Goal: Entertainment & Leisure: Consume media (video, audio)

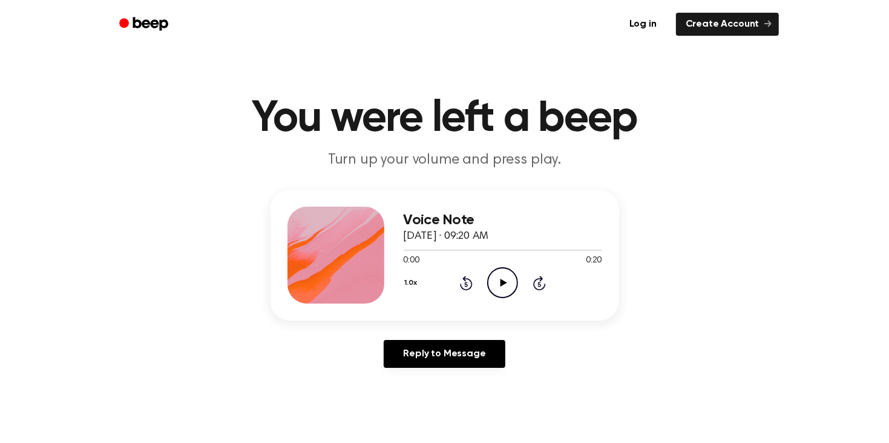
click at [501, 281] on icon at bounding box center [504, 283] width 7 height 8
click at [507, 270] on icon "Play Audio" at bounding box center [502, 282] width 31 height 31
click at [502, 286] on icon "Play Audio" at bounding box center [502, 282] width 31 height 31
click at [445, 273] on div "1.0x Rewind 5 seconds Pause Audio Skip 5 seconds" at bounding box center [503, 282] width 199 height 31
click at [473, 290] on div "1.0x Rewind 5 seconds Pause Audio Skip 5 seconds" at bounding box center [503, 282] width 199 height 31
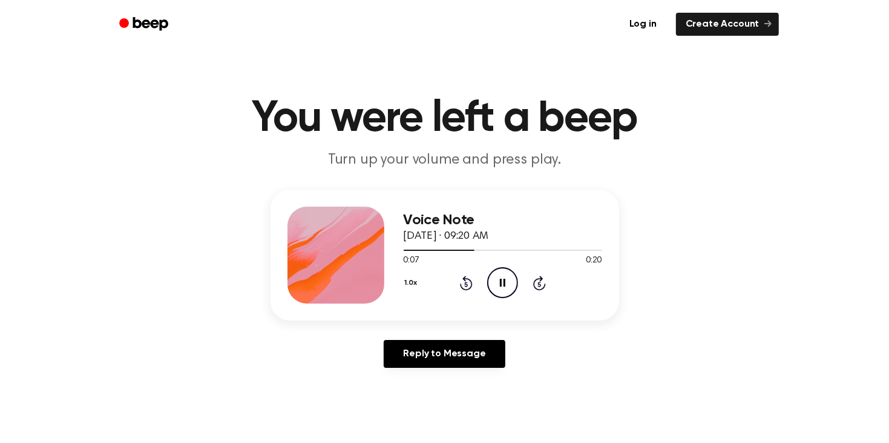
click at [466, 283] on icon at bounding box center [466, 284] width 3 height 5
click at [458, 285] on div "1.0x Rewind 5 seconds Pause Audio Skip 5 seconds" at bounding box center [503, 282] width 199 height 31
click at [464, 282] on icon "Rewind 5 seconds" at bounding box center [466, 283] width 13 height 16
click at [469, 277] on icon "Rewind 5 seconds" at bounding box center [466, 283] width 13 height 16
click at [463, 287] on icon at bounding box center [466, 283] width 13 height 15
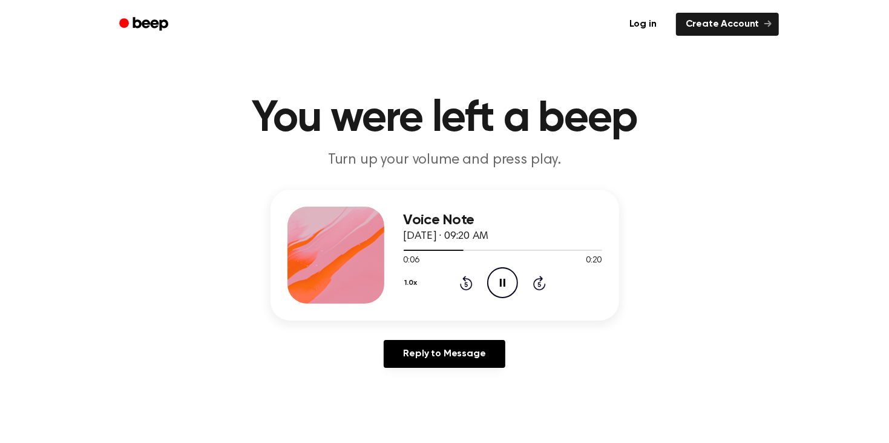
click at [466, 283] on icon at bounding box center [466, 284] width 3 height 5
click at [466, 284] on icon "Rewind 5 seconds" at bounding box center [466, 283] width 13 height 16
click at [466, 283] on icon at bounding box center [466, 284] width 3 height 5
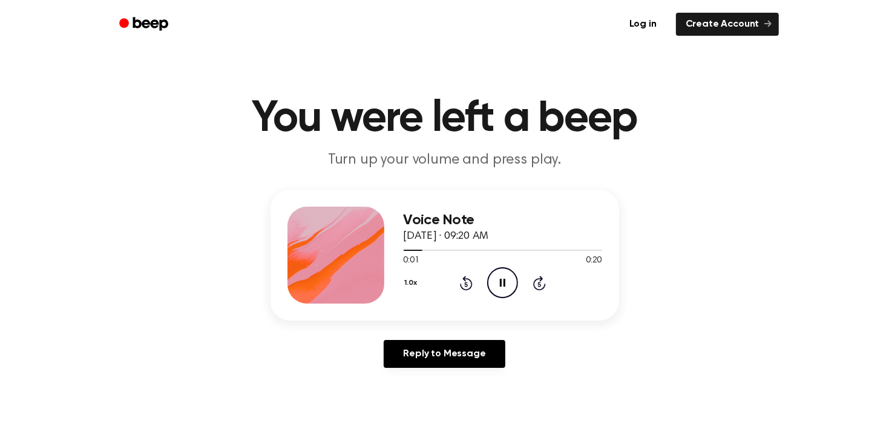
click at [582, 183] on main "You were left a beep Turn up your volume and press play. Voice Note [DATE] · 09…" at bounding box center [444, 373] width 889 height 747
click at [466, 283] on icon at bounding box center [466, 284] width 3 height 5
click at [467, 281] on icon "Rewind 5 seconds" at bounding box center [466, 283] width 13 height 16
click at [461, 277] on icon "Rewind 5 seconds" at bounding box center [466, 283] width 13 height 16
click at [461, 287] on icon at bounding box center [466, 283] width 13 height 15
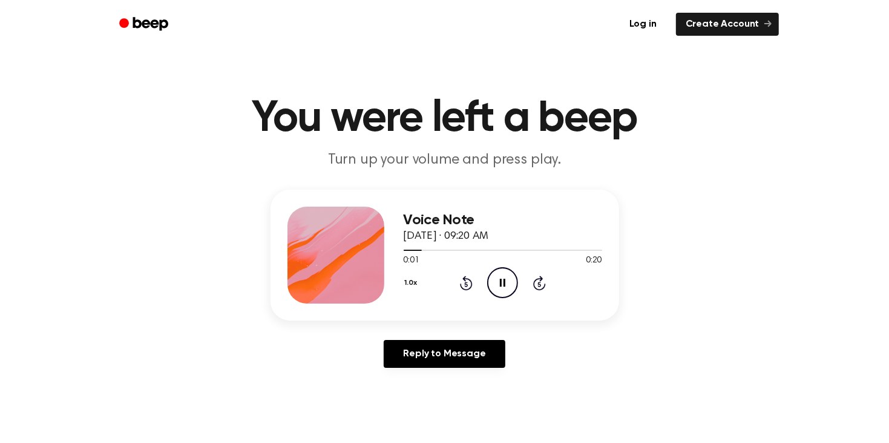
click at [460, 282] on icon "Rewind 5 seconds" at bounding box center [466, 283] width 13 height 16
click at [460, 279] on icon "Rewind 5 seconds" at bounding box center [466, 283] width 13 height 16
click at [466, 283] on icon at bounding box center [466, 284] width 3 height 5
click at [463, 282] on icon "Rewind 5 seconds" at bounding box center [466, 283] width 13 height 16
click at [497, 278] on icon "Play Audio" at bounding box center [502, 282] width 31 height 31
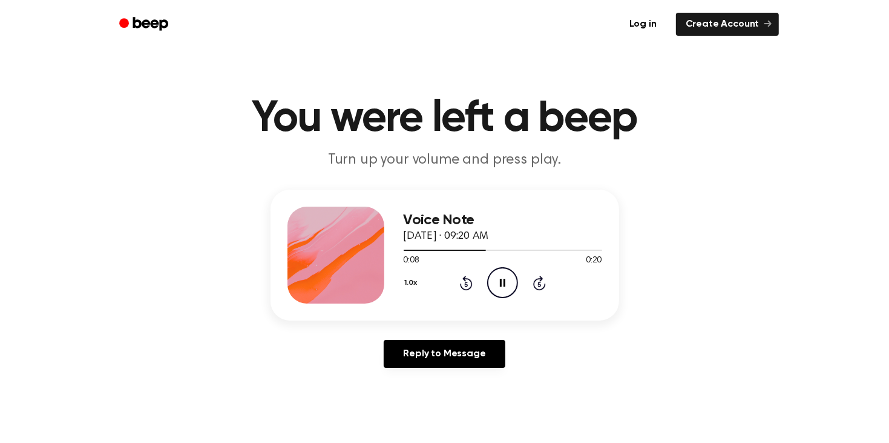
click at [466, 283] on icon at bounding box center [466, 284] width 3 height 5
click at [490, 278] on icon "Play Audio" at bounding box center [502, 282] width 31 height 31
click at [501, 276] on icon "Play Audio" at bounding box center [502, 282] width 31 height 31
click at [466, 276] on icon at bounding box center [466, 283] width 13 height 15
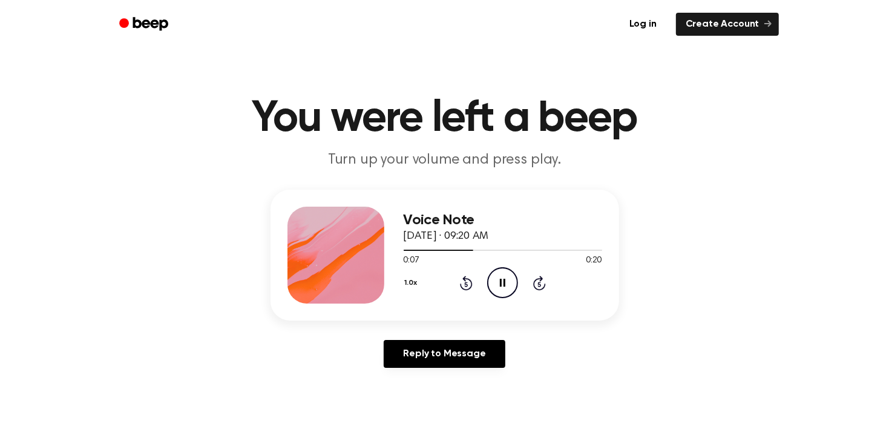
click at [484, 283] on div "1.0x Rewind 5 seconds Pause Audio Skip 5 seconds" at bounding box center [503, 282] width 199 height 31
click at [501, 283] on icon at bounding box center [502, 283] width 5 height 8
click at [490, 281] on icon "Play Audio" at bounding box center [502, 282] width 31 height 31
click at [461, 289] on icon "Rewind 5 seconds" at bounding box center [466, 283] width 13 height 16
click at [460, 276] on icon "Rewind 5 seconds" at bounding box center [466, 283] width 13 height 16
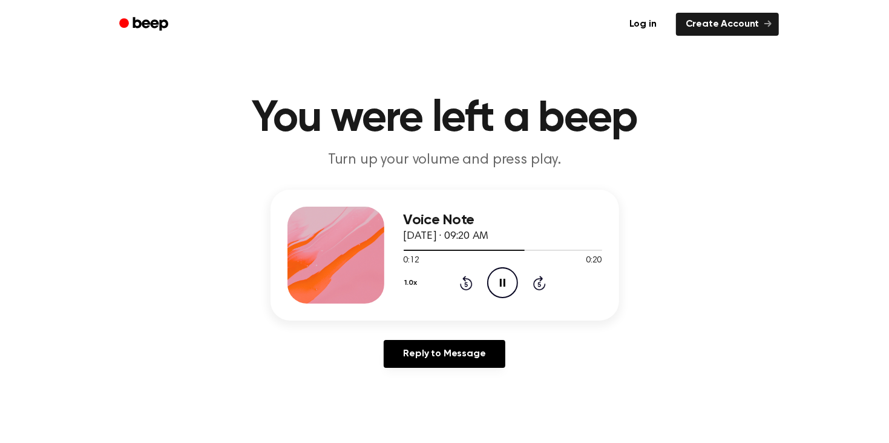
click at [463, 282] on icon "Rewind 5 seconds" at bounding box center [466, 283] width 13 height 16
click at [461, 282] on icon "Rewind 5 seconds" at bounding box center [466, 283] width 13 height 16
click at [465, 287] on icon "Rewind 5 seconds" at bounding box center [466, 283] width 13 height 16
click at [472, 302] on div "Voice Note [DATE] · 09:20 AM 0:11 0:20 Your browser does not support the [objec…" at bounding box center [503, 254] width 199 height 97
click at [466, 279] on icon at bounding box center [466, 283] width 13 height 15
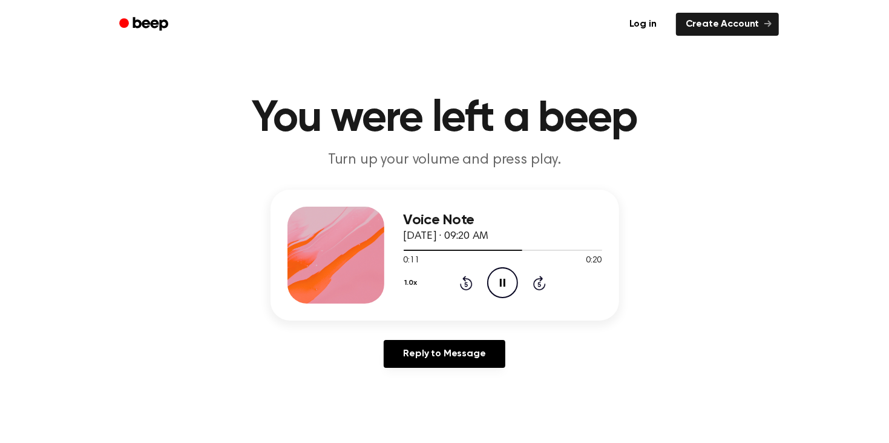
click at [467, 288] on icon "Rewind 5 seconds" at bounding box center [466, 283] width 13 height 16
click at [490, 285] on icon "Play Audio" at bounding box center [502, 282] width 31 height 31
click at [501, 281] on icon at bounding box center [504, 283] width 7 height 8
click at [504, 282] on icon at bounding box center [504, 283] width 7 height 8
click at [509, 283] on icon "Play Audio" at bounding box center [502, 282] width 31 height 31
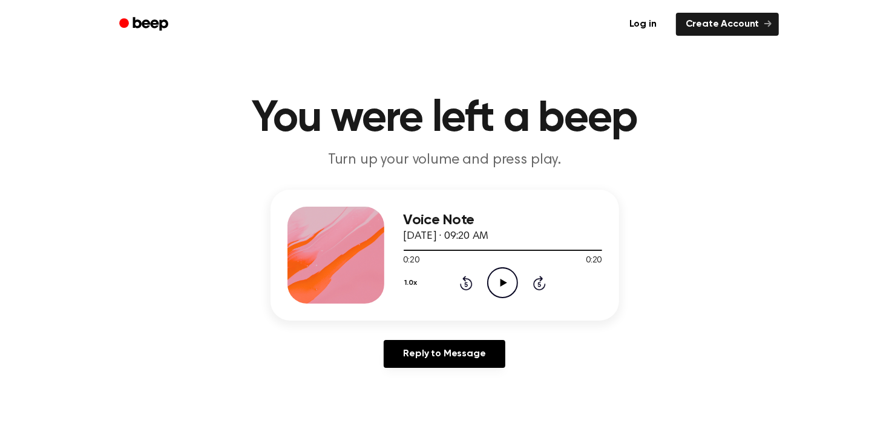
click at [501, 282] on icon at bounding box center [504, 283] width 7 height 8
click at [466, 283] on icon at bounding box center [466, 284] width 3 height 5
click at [489, 281] on icon "Play Audio" at bounding box center [502, 282] width 31 height 31
click at [460, 283] on icon "Rewind 5 seconds" at bounding box center [466, 283] width 13 height 16
click at [466, 283] on icon at bounding box center [466, 284] width 3 height 5
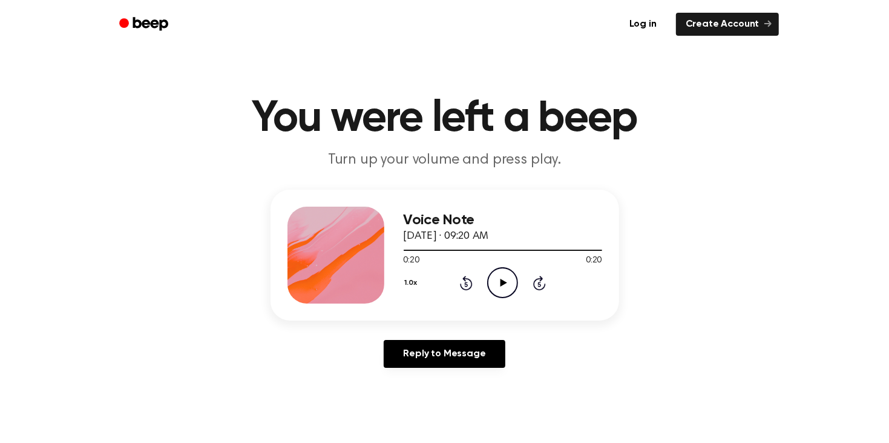
click at [520, 294] on div "1.0x Rewind 5 seconds Play Audio Skip 5 seconds" at bounding box center [503, 282] width 199 height 31
click at [469, 276] on icon "Rewind 5 seconds" at bounding box center [466, 283] width 13 height 16
click at [461, 279] on icon "Rewind 5 seconds" at bounding box center [466, 283] width 13 height 16
click at [490, 274] on circle at bounding box center [503, 283] width 30 height 30
click at [461, 279] on icon "Rewind 5 seconds" at bounding box center [466, 283] width 13 height 16
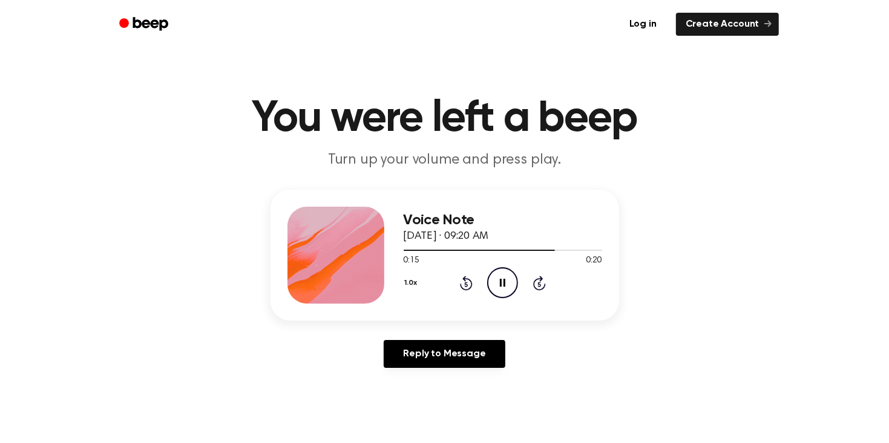
click at [467, 288] on icon "Rewind 5 seconds" at bounding box center [466, 283] width 13 height 16
click at [503, 282] on icon at bounding box center [504, 283] width 7 height 8
click at [540, 283] on icon at bounding box center [539, 284] width 3 height 5
click at [466, 283] on icon at bounding box center [466, 284] width 3 height 5
click at [499, 287] on icon "Play Audio" at bounding box center [502, 282] width 31 height 31
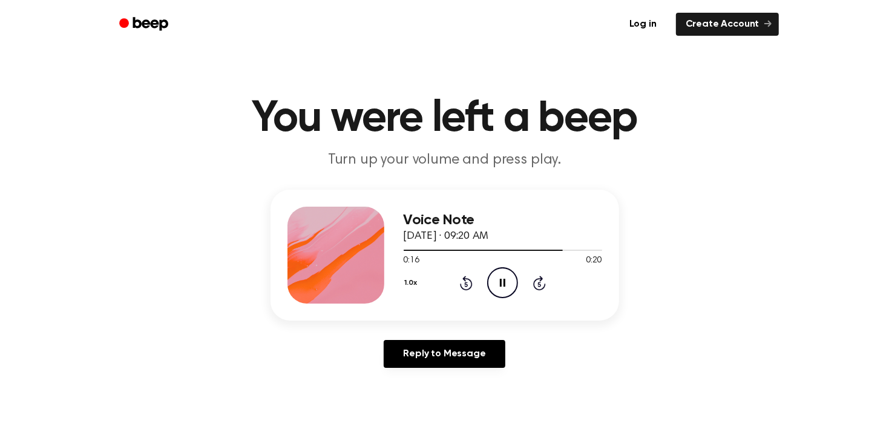
click at [466, 283] on icon at bounding box center [466, 284] width 3 height 5
click at [466, 287] on icon "Rewind 5 seconds" at bounding box center [466, 283] width 13 height 16
click at [466, 283] on icon at bounding box center [466, 284] width 3 height 5
click at [496, 286] on icon "Play Audio" at bounding box center [502, 282] width 31 height 31
